Goal: Transaction & Acquisition: Purchase product/service

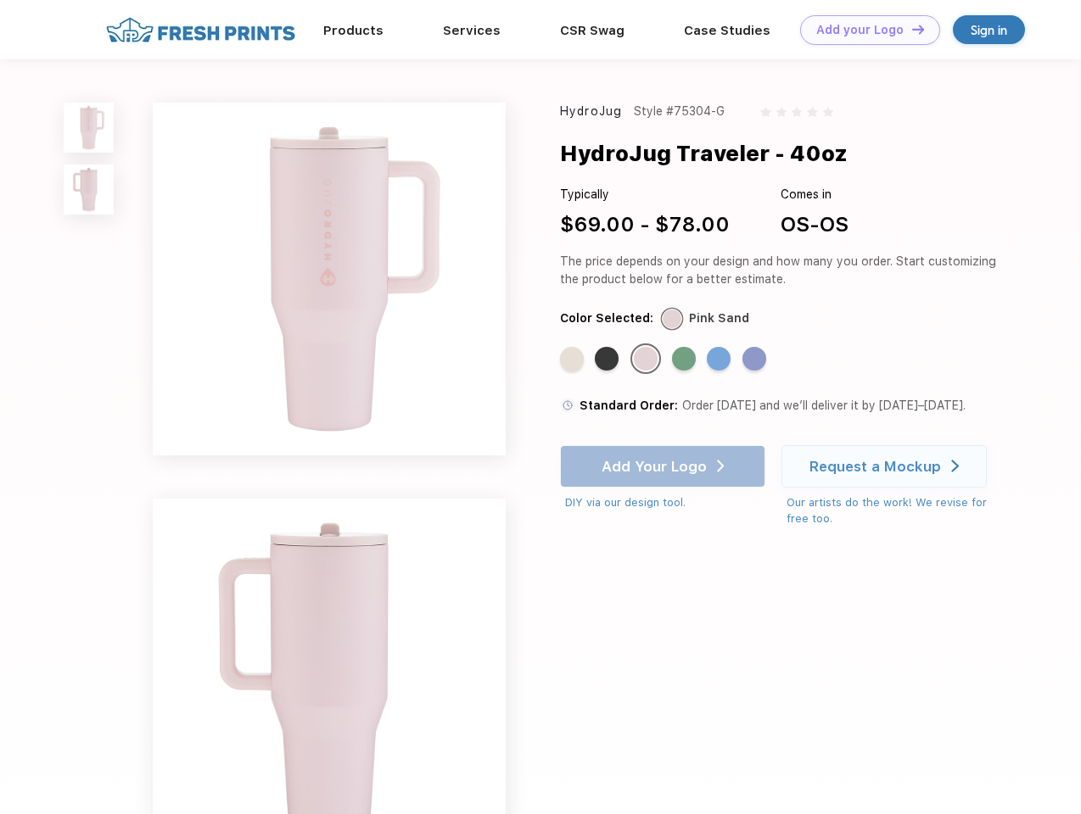
click at [864, 30] on link "Add your Logo Design Tool" at bounding box center [870, 30] width 140 height 30
click at [0, 0] on div "Design Tool" at bounding box center [0, 0] width 0 height 0
click at [910, 29] on link "Add your Logo Design Tool" at bounding box center [870, 30] width 140 height 30
click at [89, 127] on img at bounding box center [89, 128] width 50 height 50
click at [89, 190] on img at bounding box center [89, 190] width 50 height 50
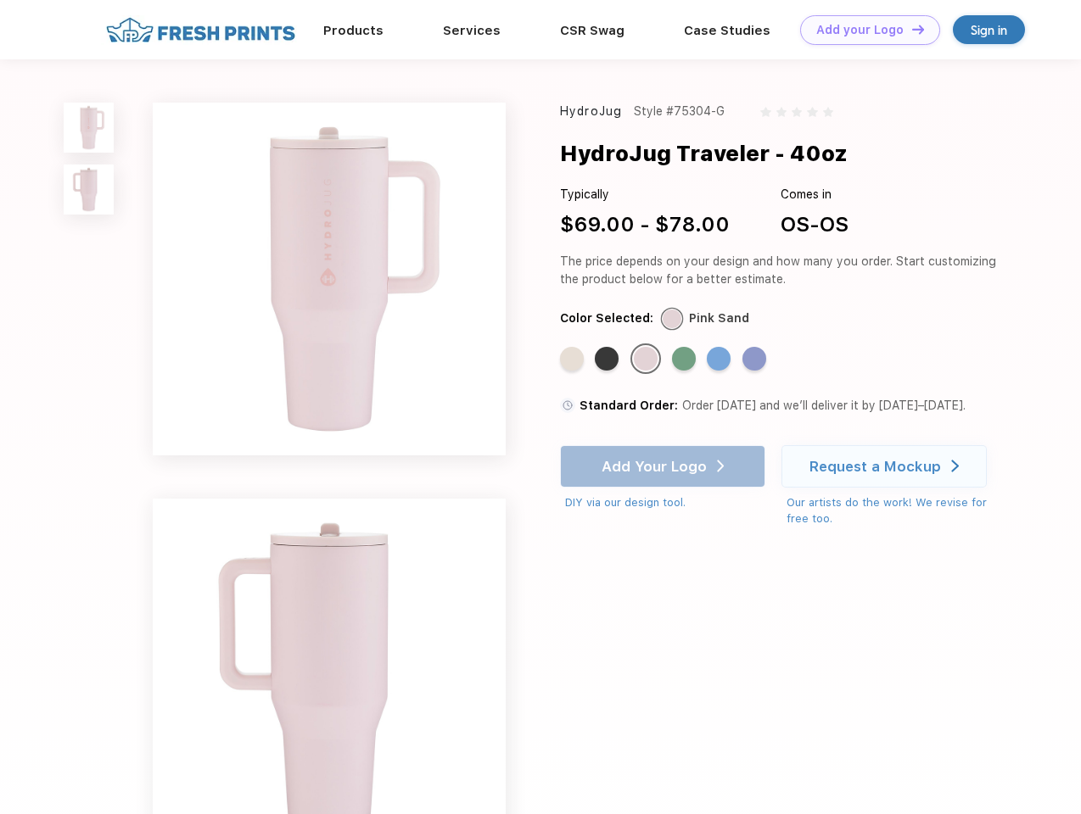
click at [573, 360] on div "Standard Color" at bounding box center [572, 359] width 24 height 24
click at [608, 360] on div "Standard Color" at bounding box center [607, 359] width 24 height 24
click at [647, 360] on div "Standard Color" at bounding box center [646, 359] width 24 height 24
click at [685, 360] on div "Standard Color" at bounding box center [684, 359] width 24 height 24
click at [720, 360] on div "Standard Color" at bounding box center [719, 359] width 24 height 24
